Goal: Information Seeking & Learning: Find specific page/section

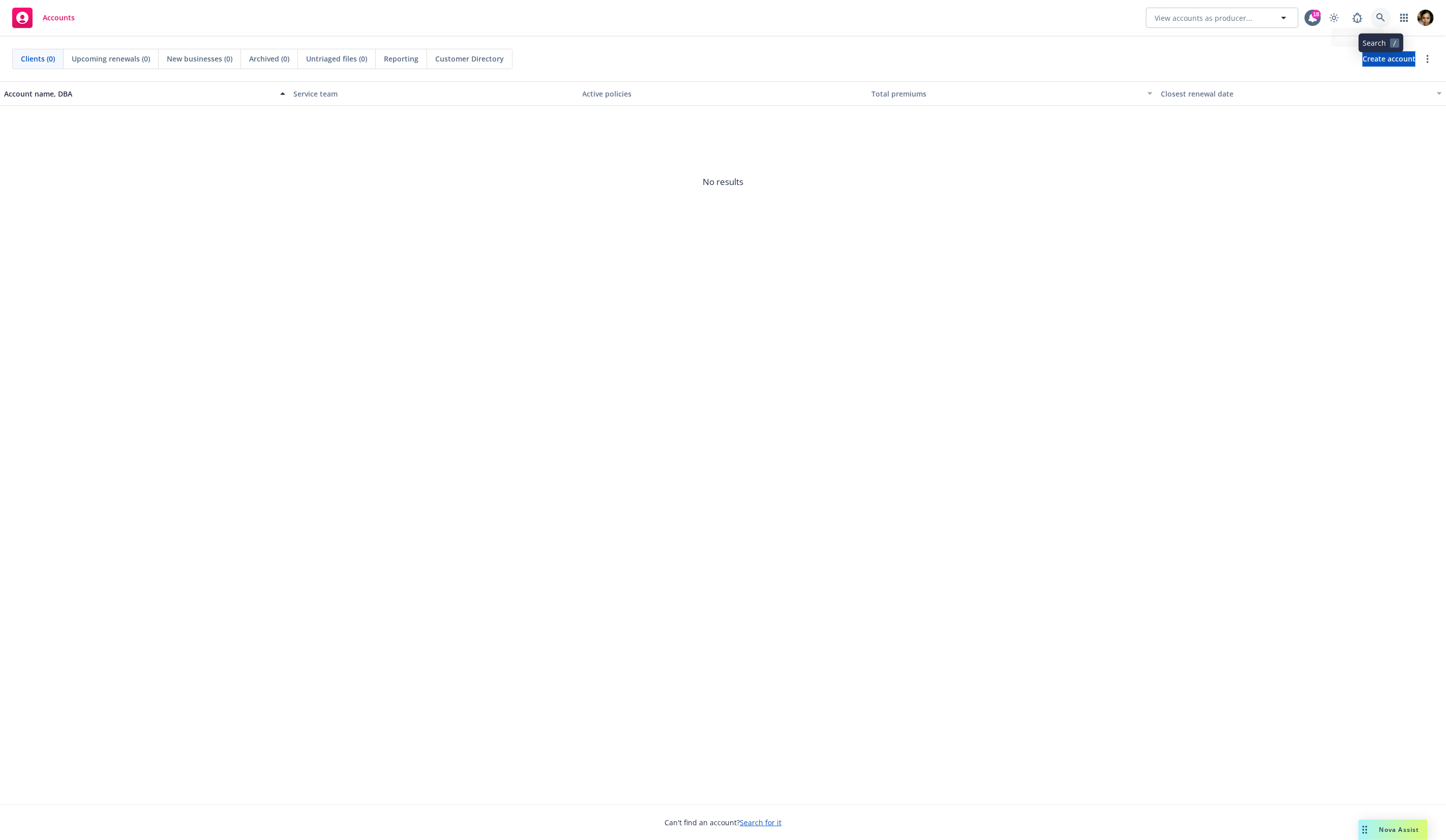
click at [1383, 16] on icon at bounding box center [1381, 18] width 9 height 9
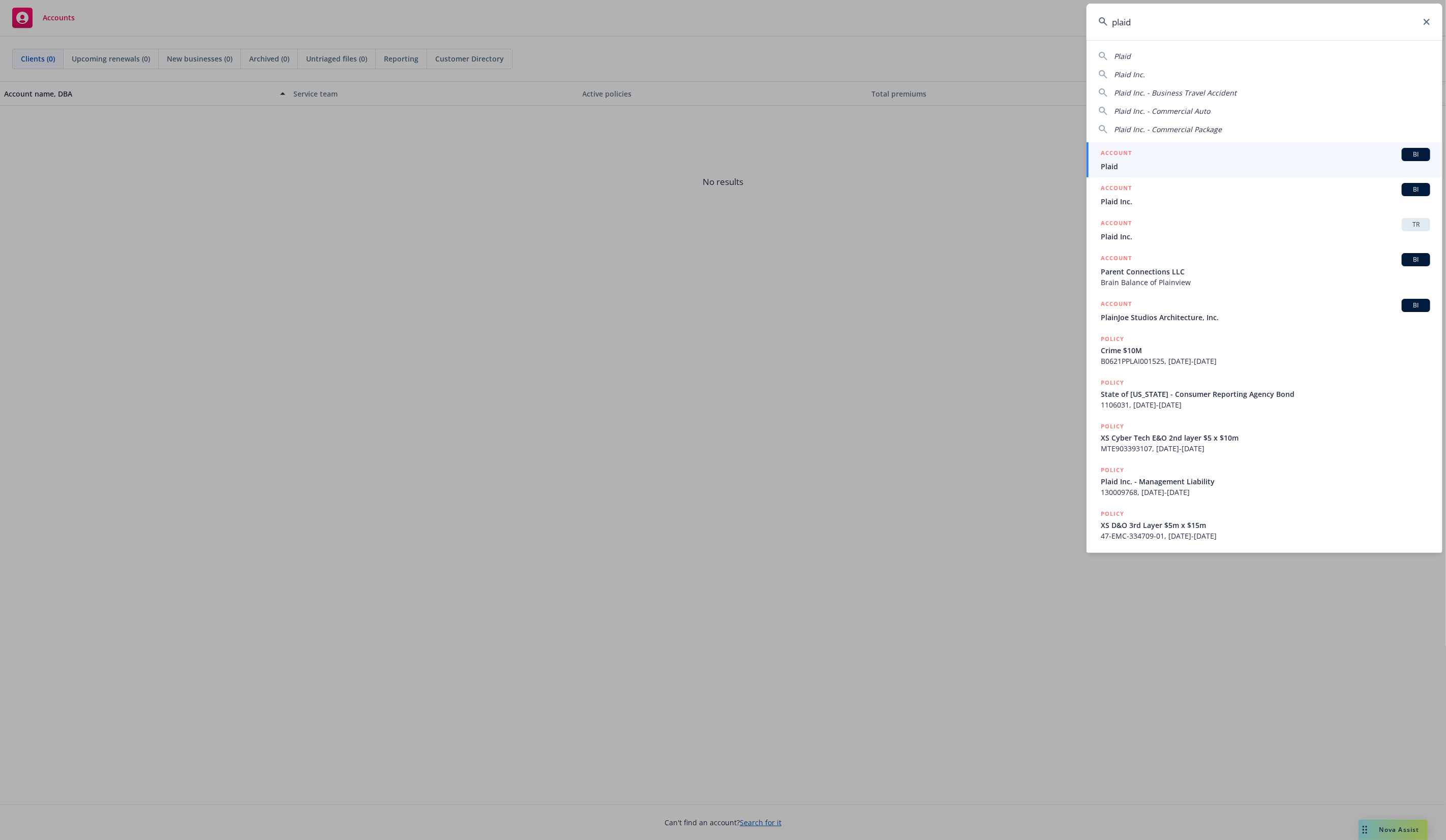
type input "plaid"
